Goal: Information Seeking & Learning: Understand process/instructions

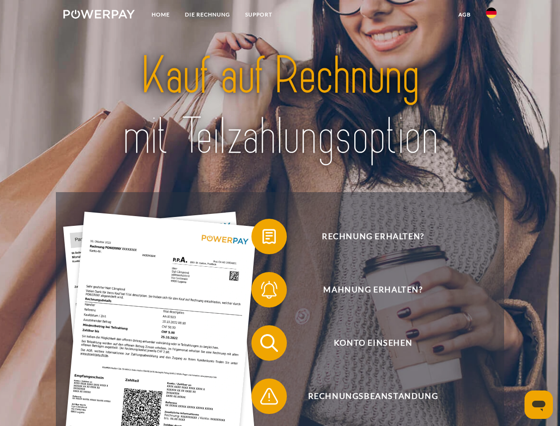
click at [99, 16] on img at bounding box center [98, 14] width 71 height 9
click at [491, 16] on img at bounding box center [491, 13] width 11 height 11
click at [464, 15] on link "agb" at bounding box center [465, 15] width 28 height 16
click at [263, 238] on span at bounding box center [256, 236] width 44 height 44
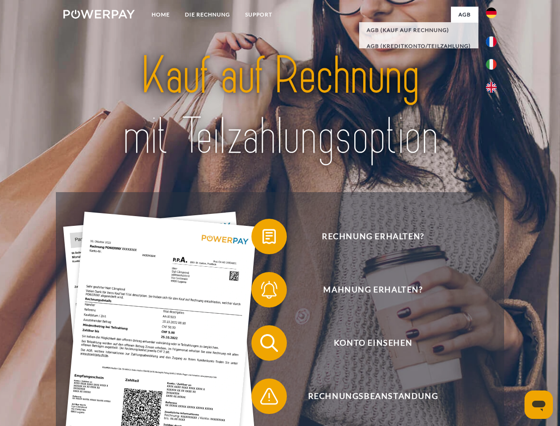
click at [263, 291] on span at bounding box center [256, 289] width 44 height 44
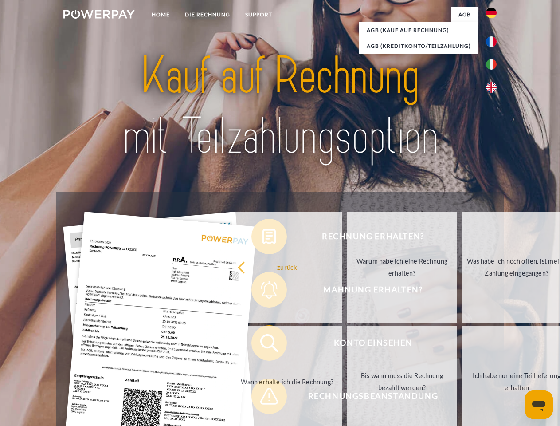
click at [347, 345] on link "Bis wann muss die Rechnung bezahlt werden?" at bounding box center [402, 381] width 110 height 111
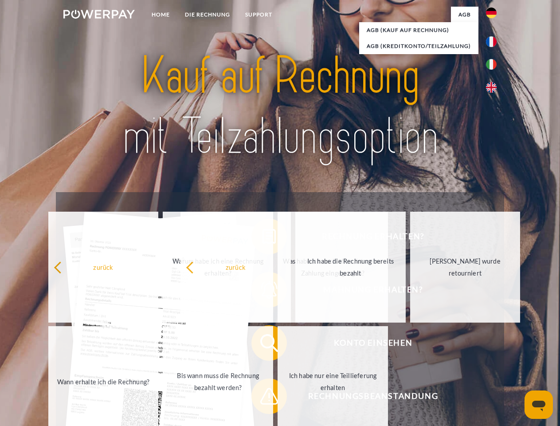
click at [263, 398] on span at bounding box center [256, 396] width 44 height 44
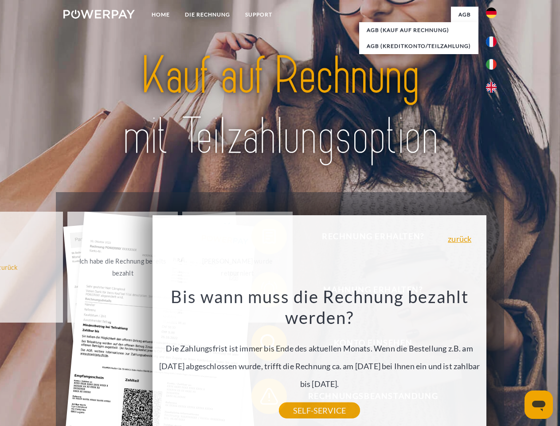
click at [539, 405] on icon "Messaging-Fenster öffnen" at bounding box center [538, 406] width 13 height 11
